Goal: Navigation & Orientation: Find specific page/section

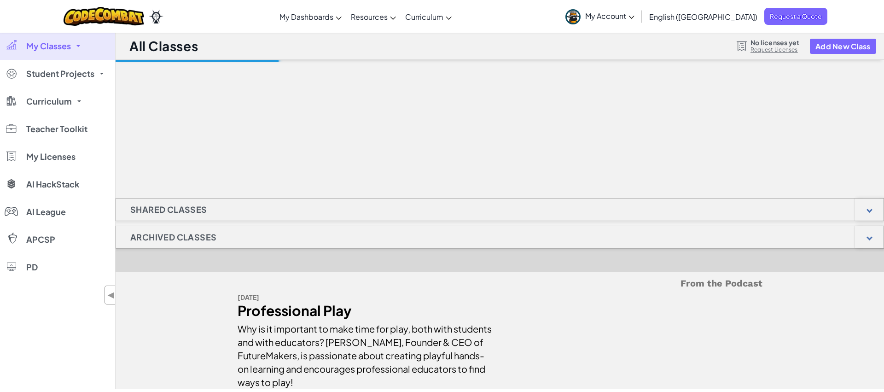
click at [79, 49] on link "My Classes" at bounding box center [57, 46] width 115 height 28
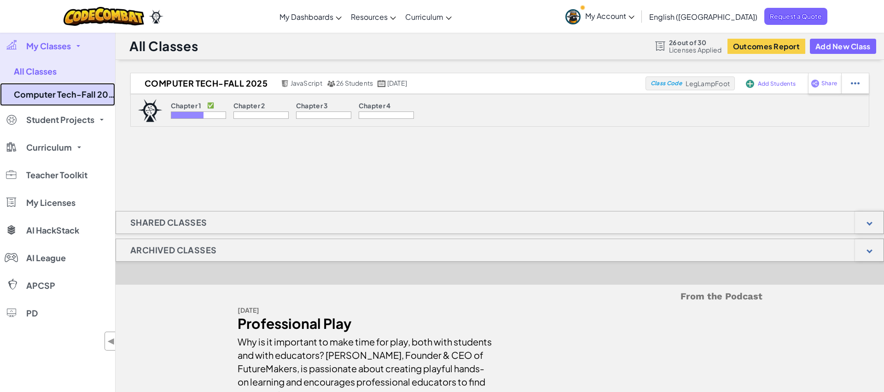
click at [68, 87] on link "Computer Tech-Fall 2025" at bounding box center [57, 94] width 115 height 23
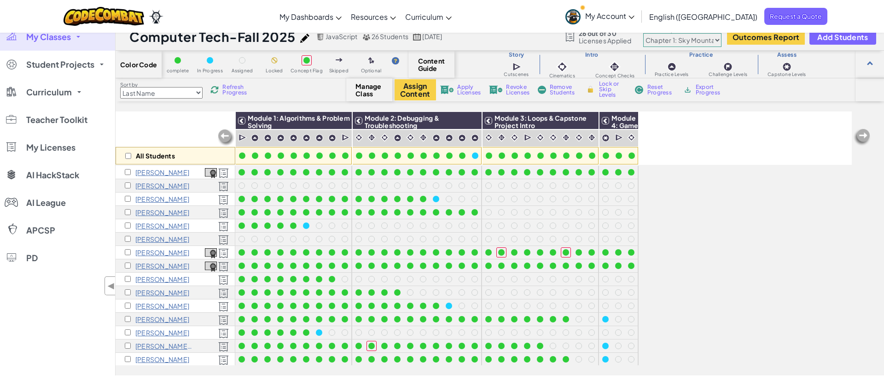
scroll to position [11, 0]
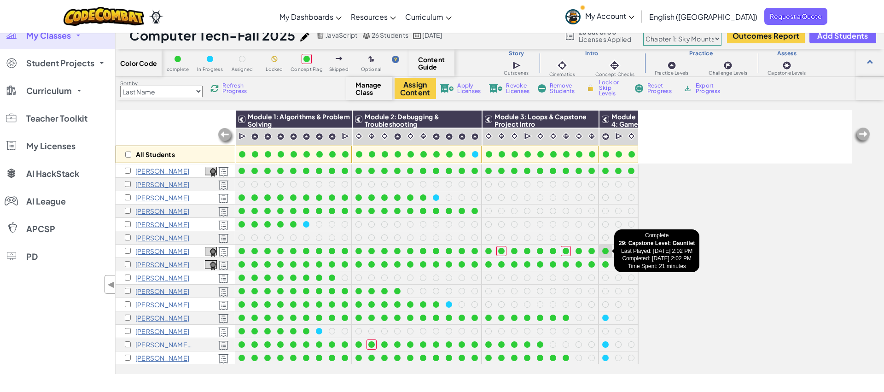
click at [604, 251] on div at bounding box center [605, 251] width 6 height 6
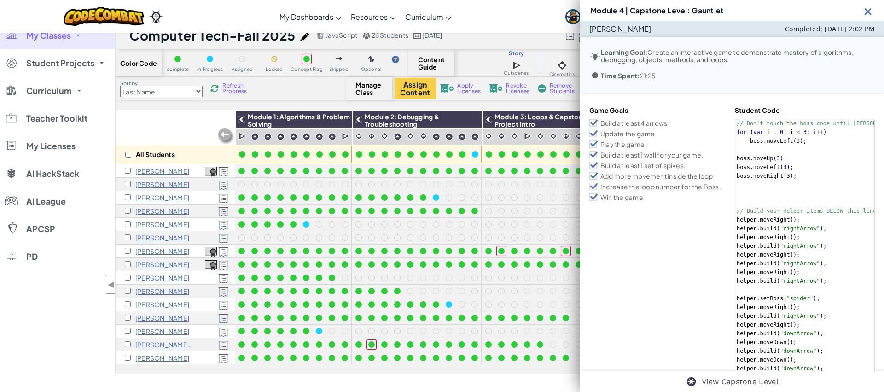
scroll to position [0, 0]
click at [509, 210] on div at bounding box center [514, 211] width 10 height 10
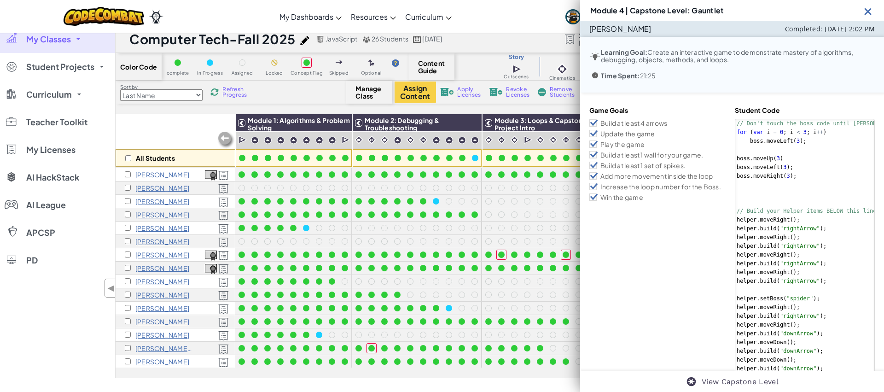
drag, startPoint x: 869, startPoint y: 11, endPoint x: 501, endPoint y: 84, distance: 374.8
click at [869, 11] on img at bounding box center [869, 12] width 12 height 12
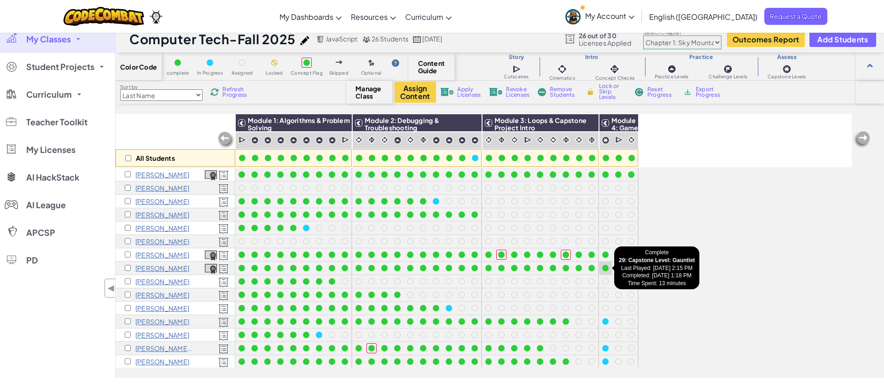
click at [608, 267] on div at bounding box center [605, 268] width 6 height 6
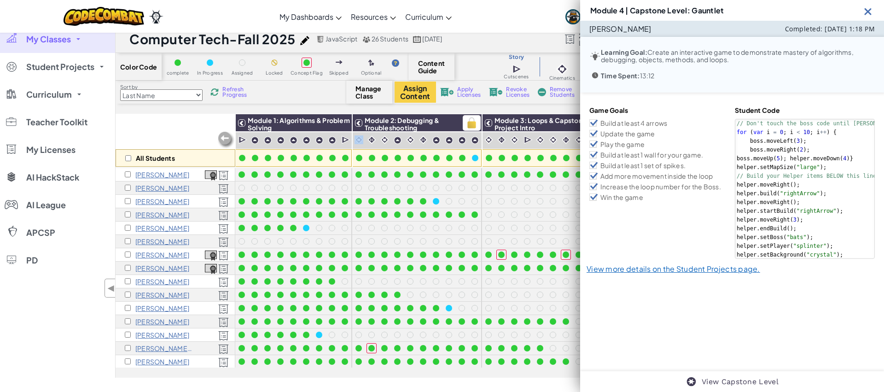
click at [479, 131] on div "Module 2: Debugging & Troubleshooting" at bounding box center [417, 123] width 129 height 18
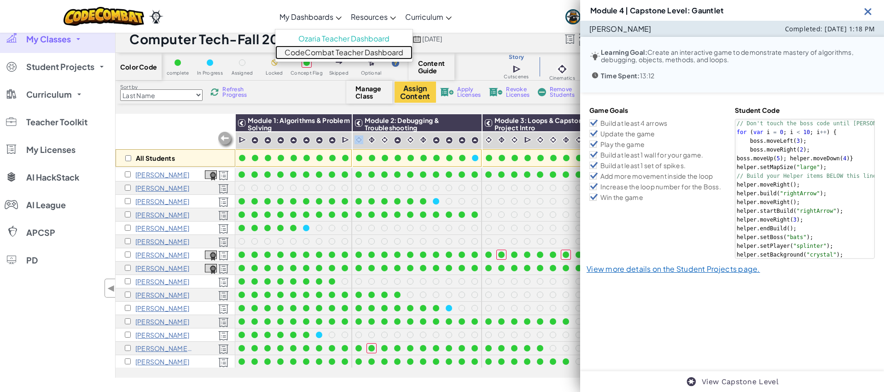
click at [346, 53] on link "CodeCombat Teacher Dashboard" at bounding box center [343, 53] width 137 height 14
